Goal: Entertainment & Leisure: Consume media (video, audio)

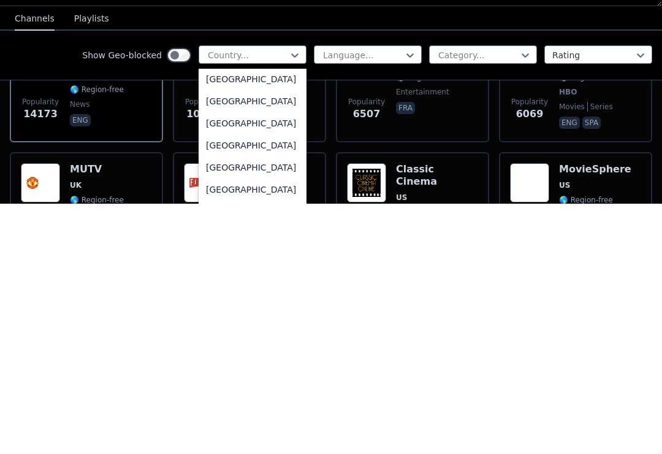
scroll to position [1392, 0]
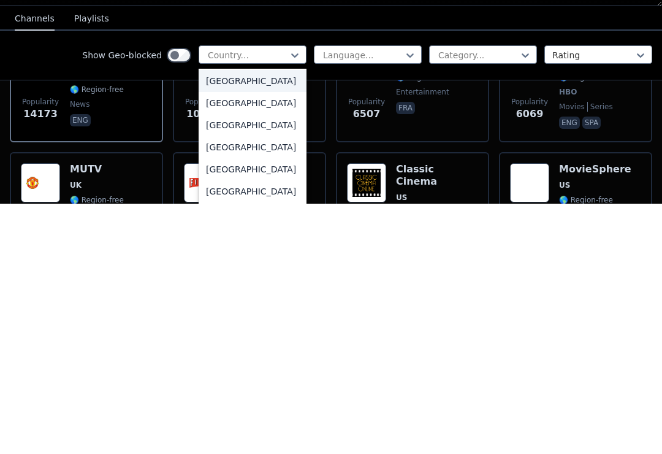
click at [210, 320] on div "[GEOGRAPHIC_DATA]" at bounding box center [253, 331] width 108 height 22
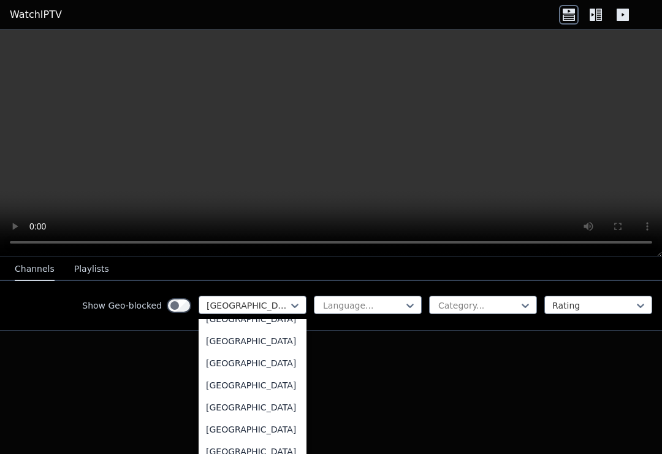
scroll to position [4284, 0]
click at [218, 397] on div "[GEOGRAPHIC_DATA]" at bounding box center [253, 386] width 108 height 22
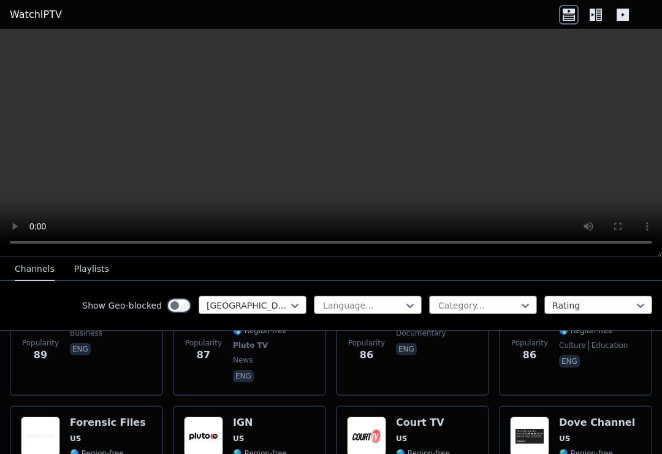
scroll to position [7536, 0]
click at [595, 292] on div "Show Geo-blocked [GEOGRAPHIC_DATA] Language... Category... Rating" at bounding box center [331, 306] width 662 height 50
click at [603, 21] on icon at bounding box center [596, 15] width 20 height 20
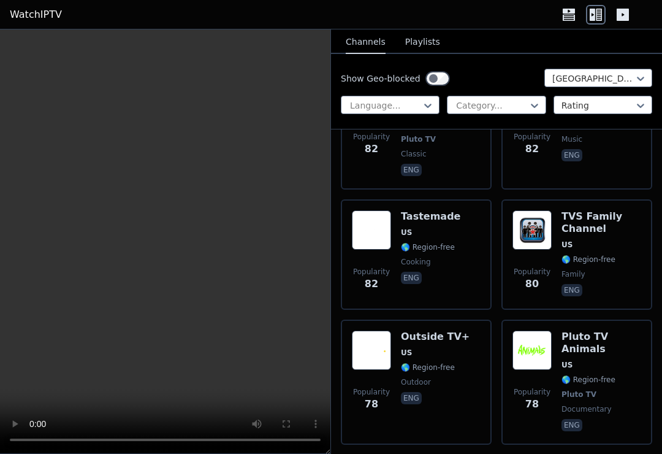
scroll to position [15087, 0]
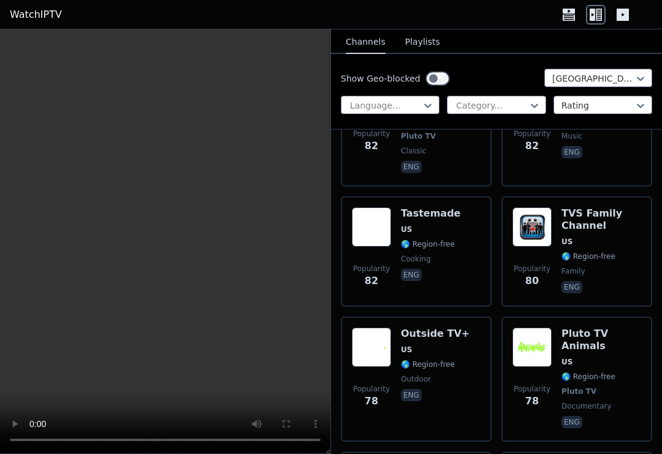
click at [373, 96] on div "Language..." at bounding box center [390, 105] width 99 height 18
click at [281, 108] on video at bounding box center [165, 241] width 330 height 424
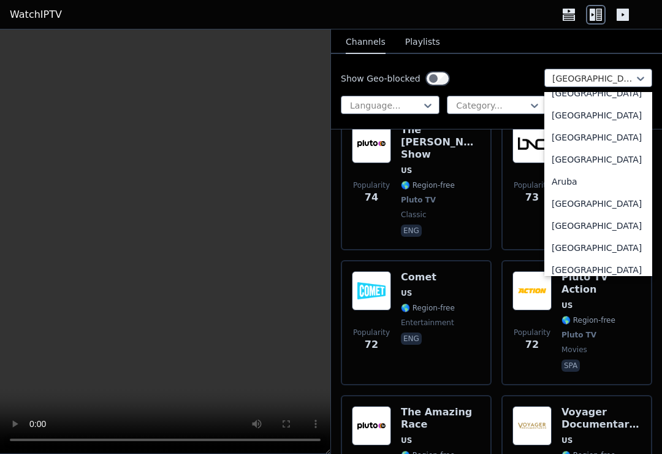
scroll to position [97, 0]
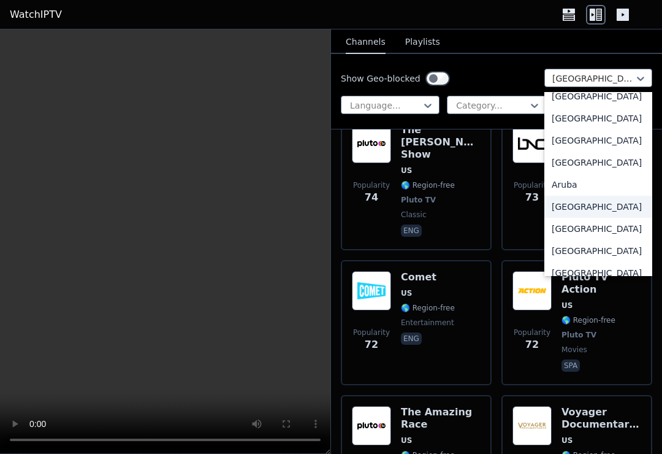
click at [570, 210] on div "[GEOGRAPHIC_DATA]" at bounding box center [598, 207] width 108 height 22
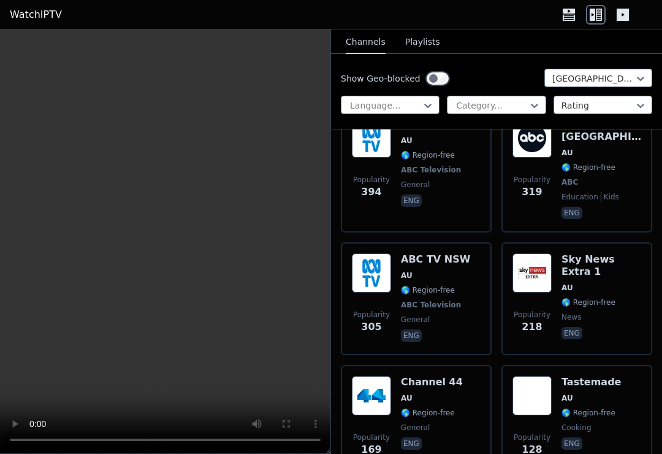
scroll to position [316, 0]
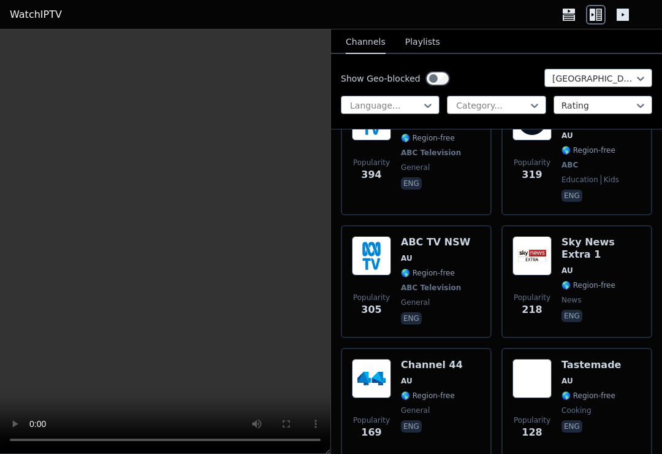
click at [433, 271] on div "ABC TV NSW AU 🌎 Region-free ABC Television general eng" at bounding box center [435, 281] width 69 height 91
click at [29, 36] on video at bounding box center [165, 241] width 330 height 424
click at [139, 227] on video at bounding box center [165, 241] width 330 height 424
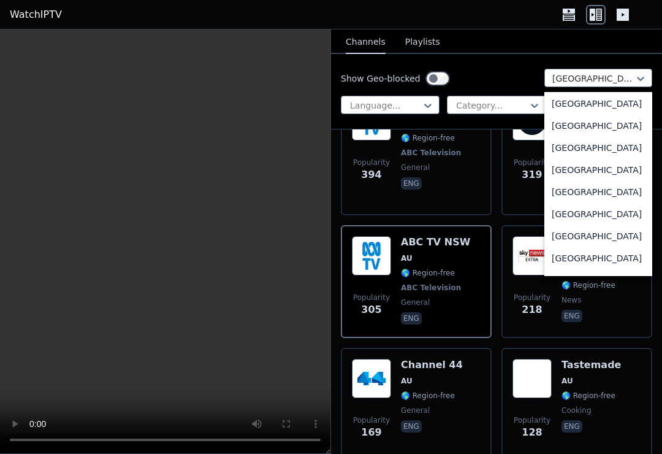
scroll to position [0, 0]
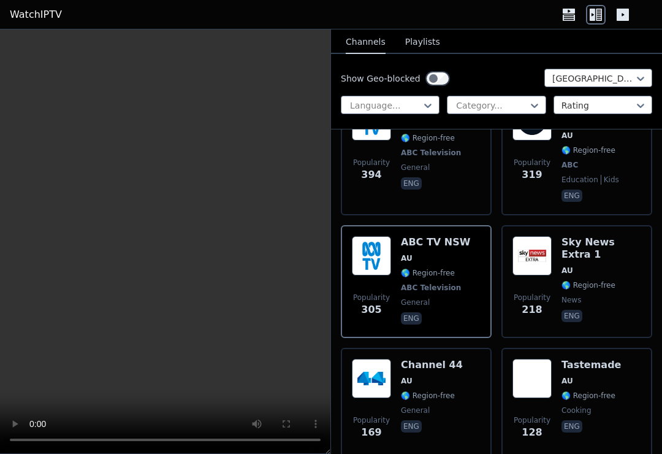
click at [632, 22] on icon at bounding box center [623, 15] width 20 height 20
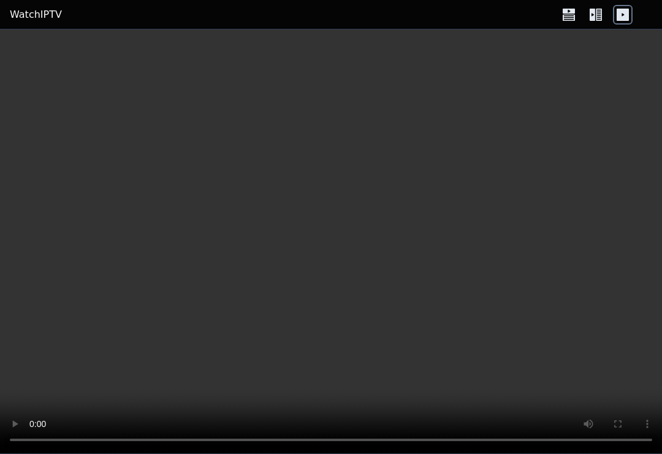
click at [630, 12] on icon at bounding box center [623, 15] width 20 height 20
click at [600, 20] on icon at bounding box center [599, 15] width 6 height 12
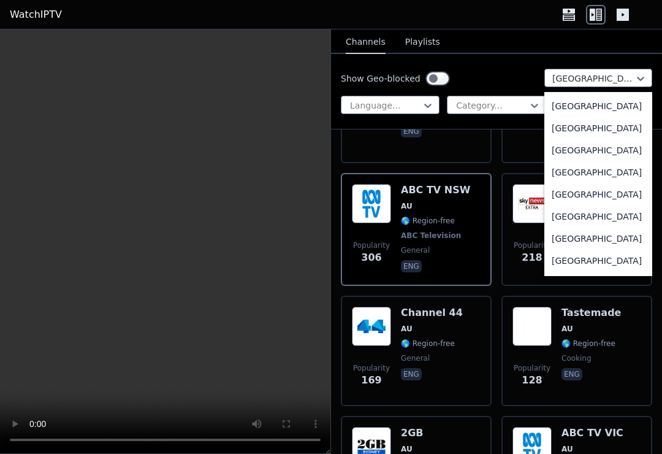
scroll to position [2895, 0]
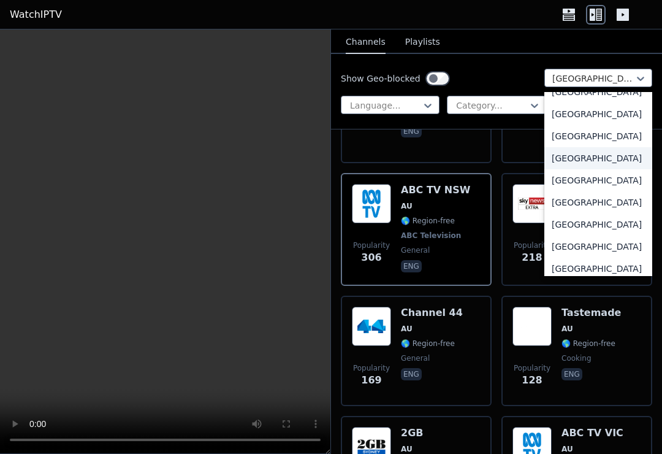
click at [568, 169] on div "[GEOGRAPHIC_DATA]" at bounding box center [598, 158] width 108 height 22
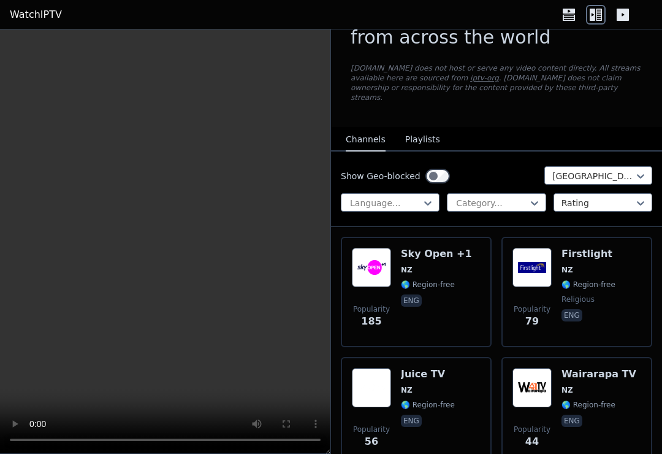
scroll to position [49, 0]
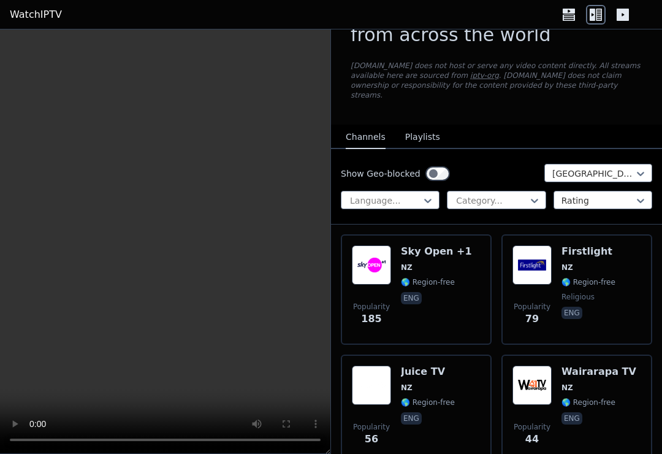
click at [374, 264] on img at bounding box center [371, 264] width 39 height 39
click at [153, 245] on video at bounding box center [165, 241] width 330 height 424
click at [573, 311] on span "eng" at bounding box center [589, 314] width 54 height 15
click at [554, 289] on div "Popularity 79 Firstlight NZ 🌎 Region-free religious eng" at bounding box center [577, 289] width 129 height 88
click at [147, 246] on video at bounding box center [165, 241] width 330 height 424
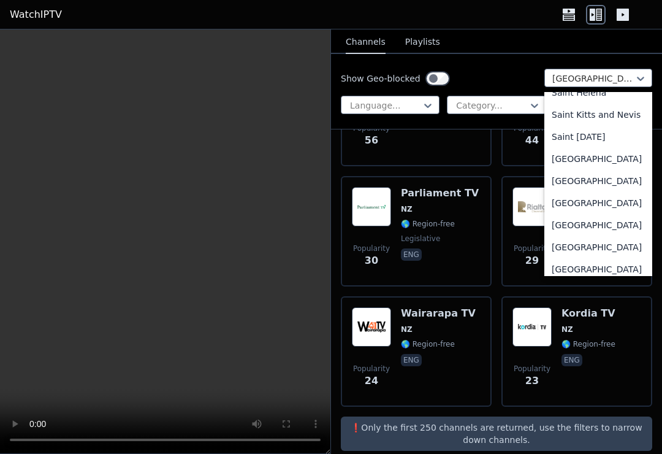
scroll to position [3491, 0]
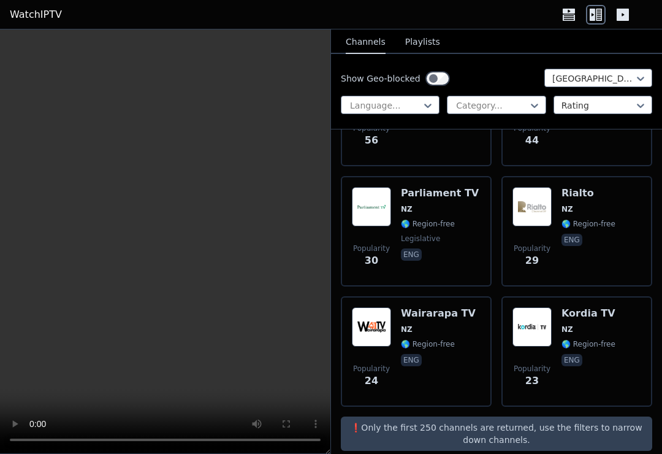
click at [412, 339] on span "🌎 Region-free" at bounding box center [428, 344] width 54 height 10
click at [167, 243] on video at bounding box center [165, 241] width 330 height 424
click at [172, 243] on video at bounding box center [165, 241] width 330 height 424
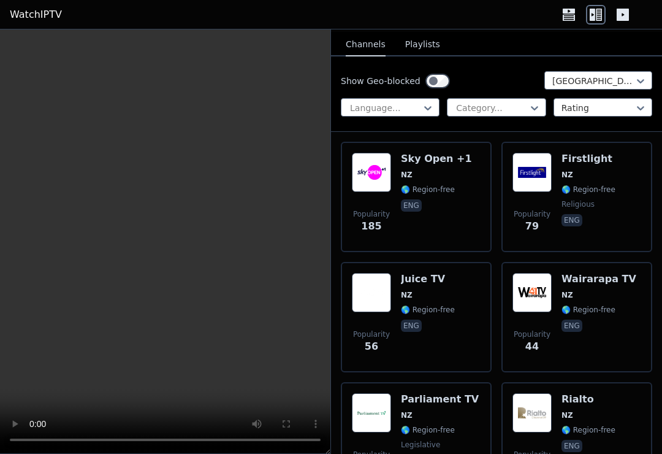
scroll to position [141, 0]
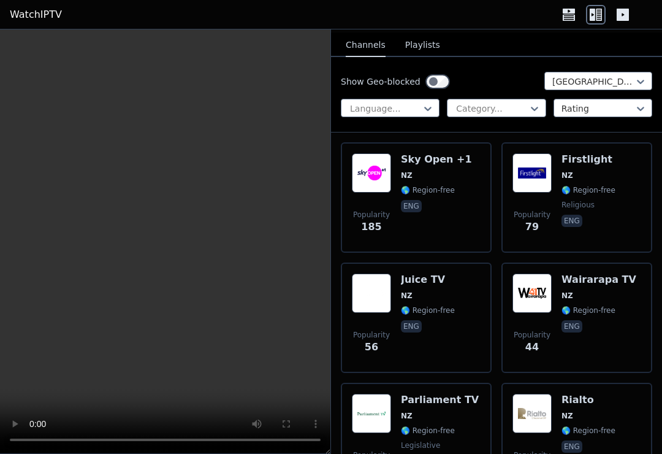
click at [543, 302] on img at bounding box center [532, 292] width 39 height 39
click at [165, 245] on video at bounding box center [165, 241] width 330 height 424
click at [164, 242] on video at bounding box center [165, 241] width 330 height 424
click at [381, 322] on span "Popularity 56" at bounding box center [371, 341] width 39 height 39
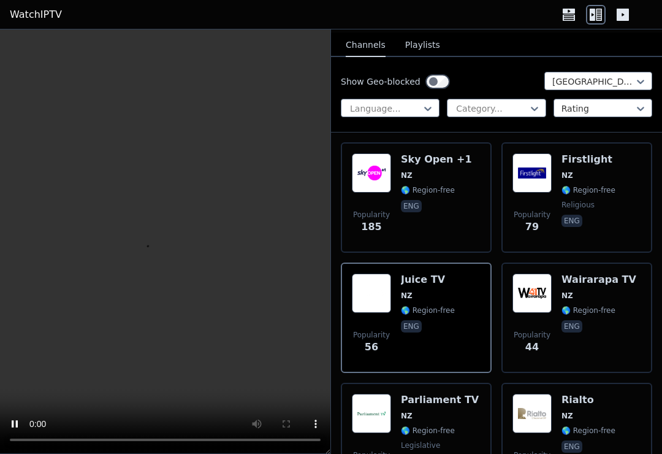
click at [569, 200] on span "religious" at bounding box center [578, 205] width 33 height 10
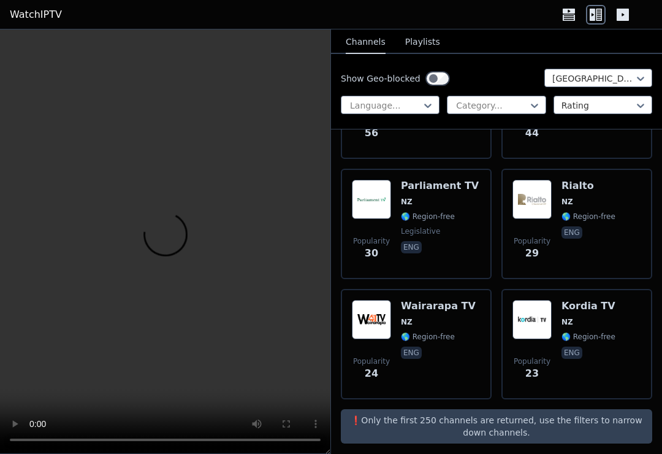
scroll to position [354, 0]
click at [543, 349] on span "Popularity 23" at bounding box center [532, 368] width 39 height 39
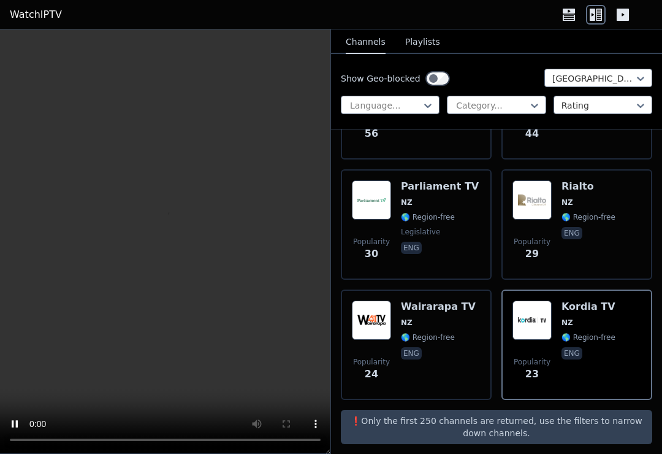
click at [548, 229] on span "Popularity 29" at bounding box center [532, 248] width 39 height 39
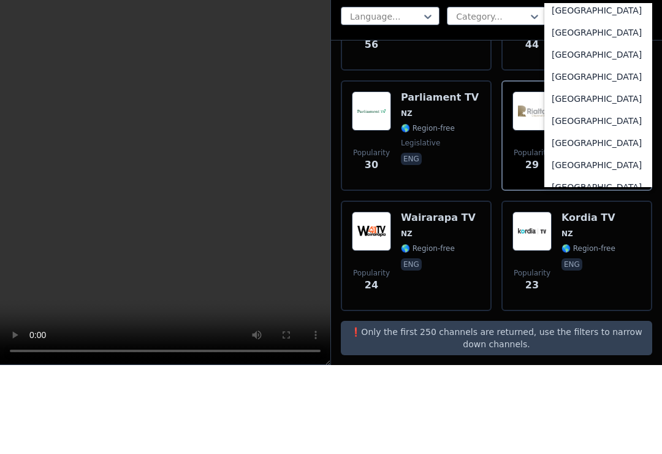
scroll to position [4277, 0]
click at [573, 156] on div "[GEOGRAPHIC_DATA]" at bounding box center [598, 167] width 108 height 22
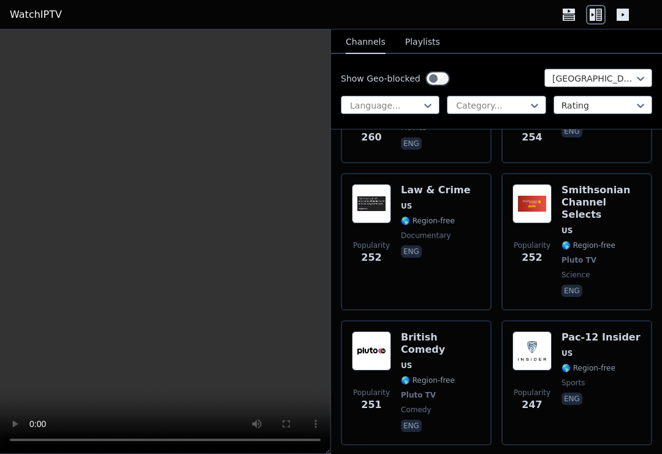
scroll to position [5678, 0]
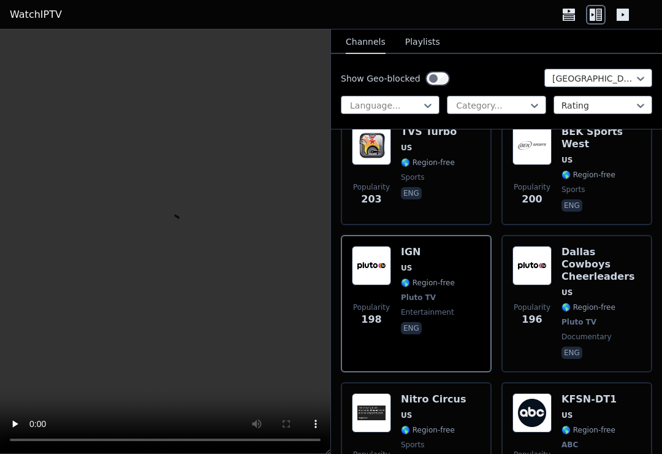
scroll to position [6935, 0]
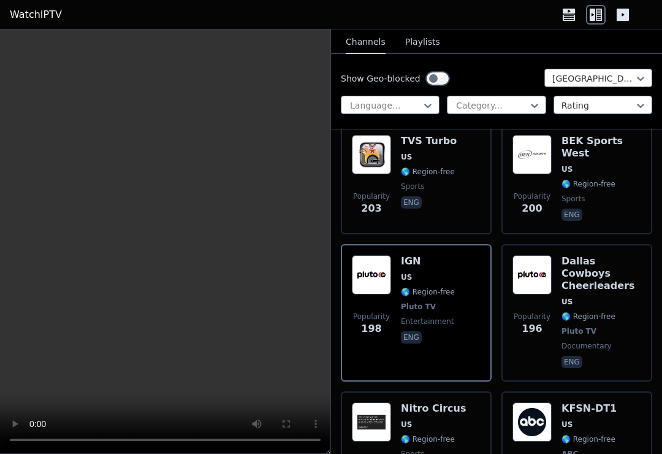
click at [382, 402] on img at bounding box center [371, 421] width 39 height 39
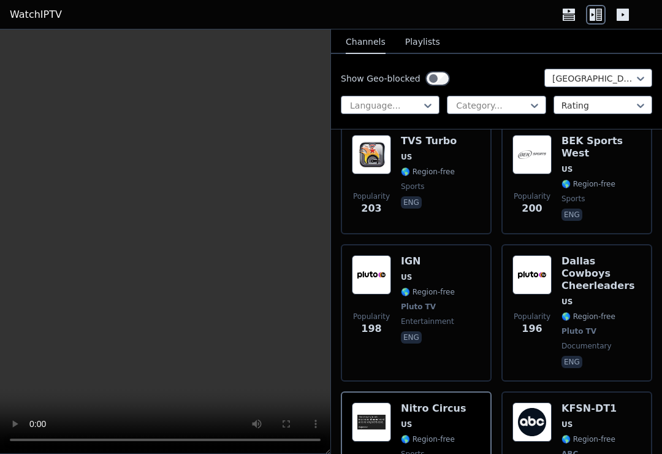
click at [552, 402] on div "Popularity 193 KFSN-DT1 US 🌎 Region-free ABC news eng" at bounding box center [577, 447] width 129 height 91
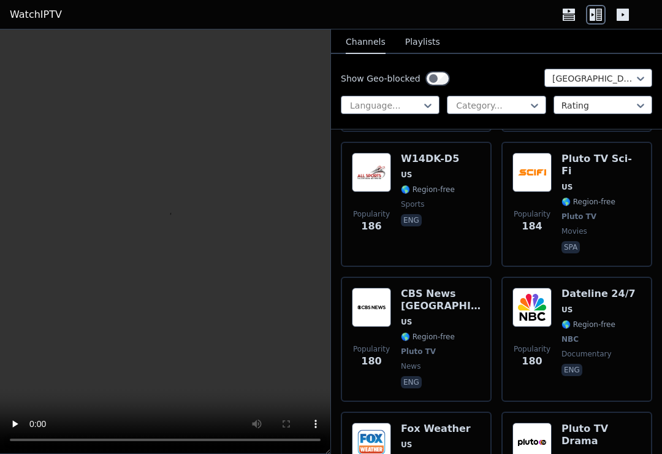
scroll to position [7553, 0]
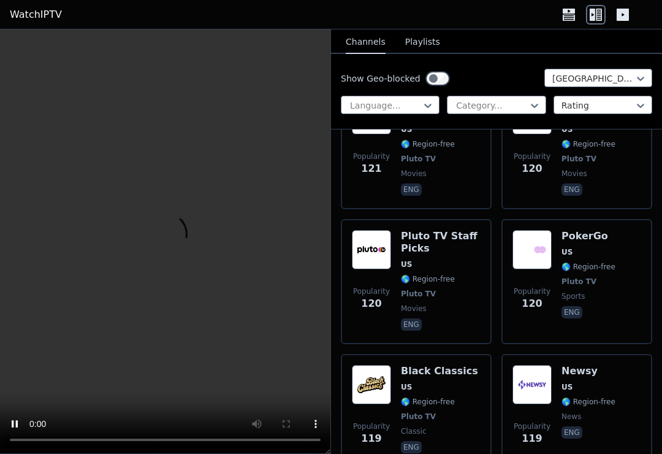
scroll to position [10944, 0]
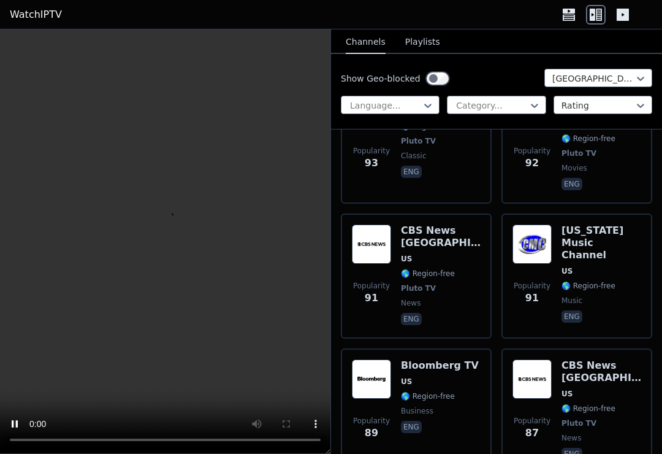
scroll to position [14167, 0]
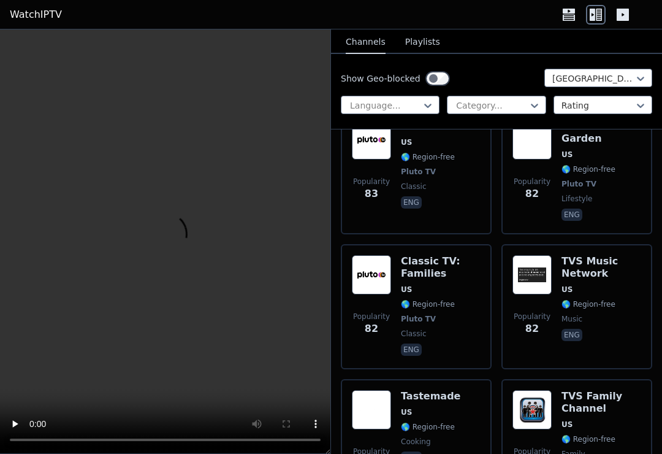
scroll to position [14929, 0]
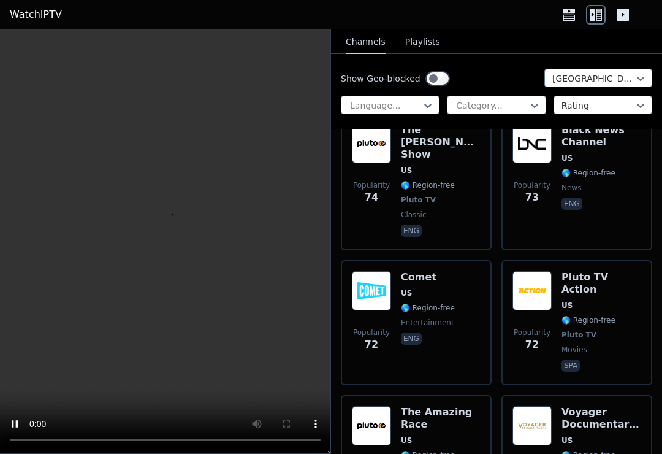
scroll to position [15696, 0]
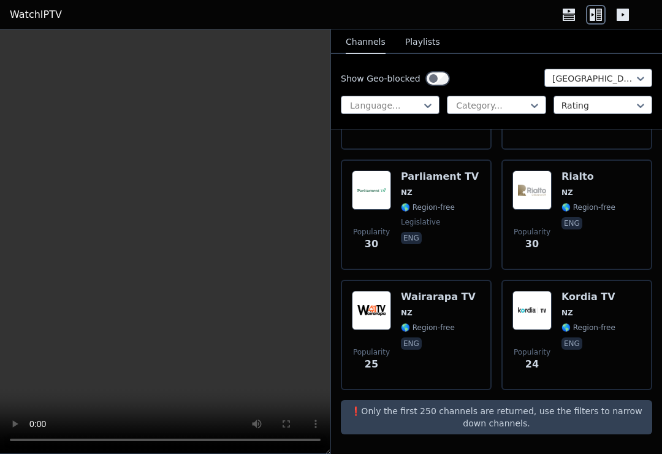
scroll to position [354, 0]
